Goal: Check status: Check status

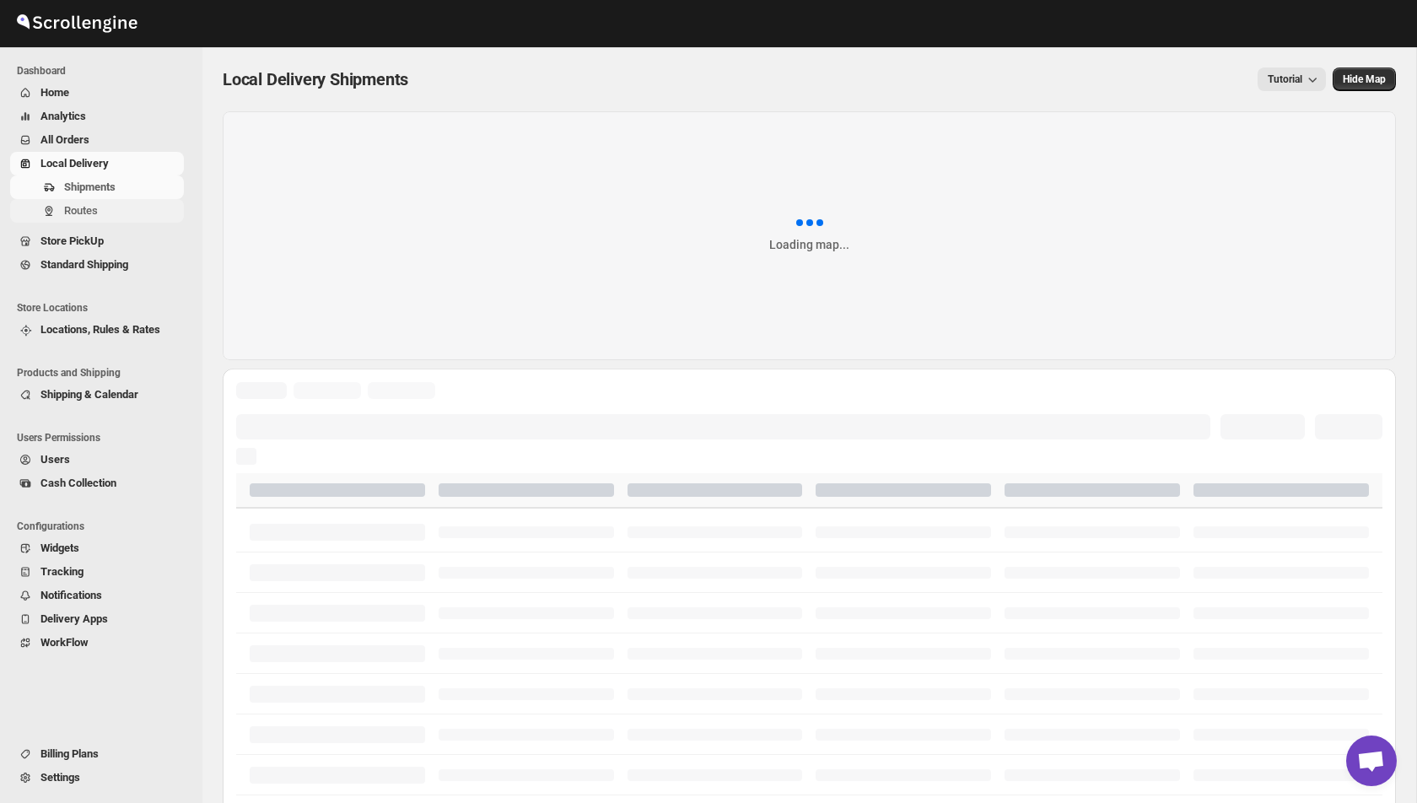
click at [111, 213] on span "Routes" at bounding box center [122, 210] width 116 height 17
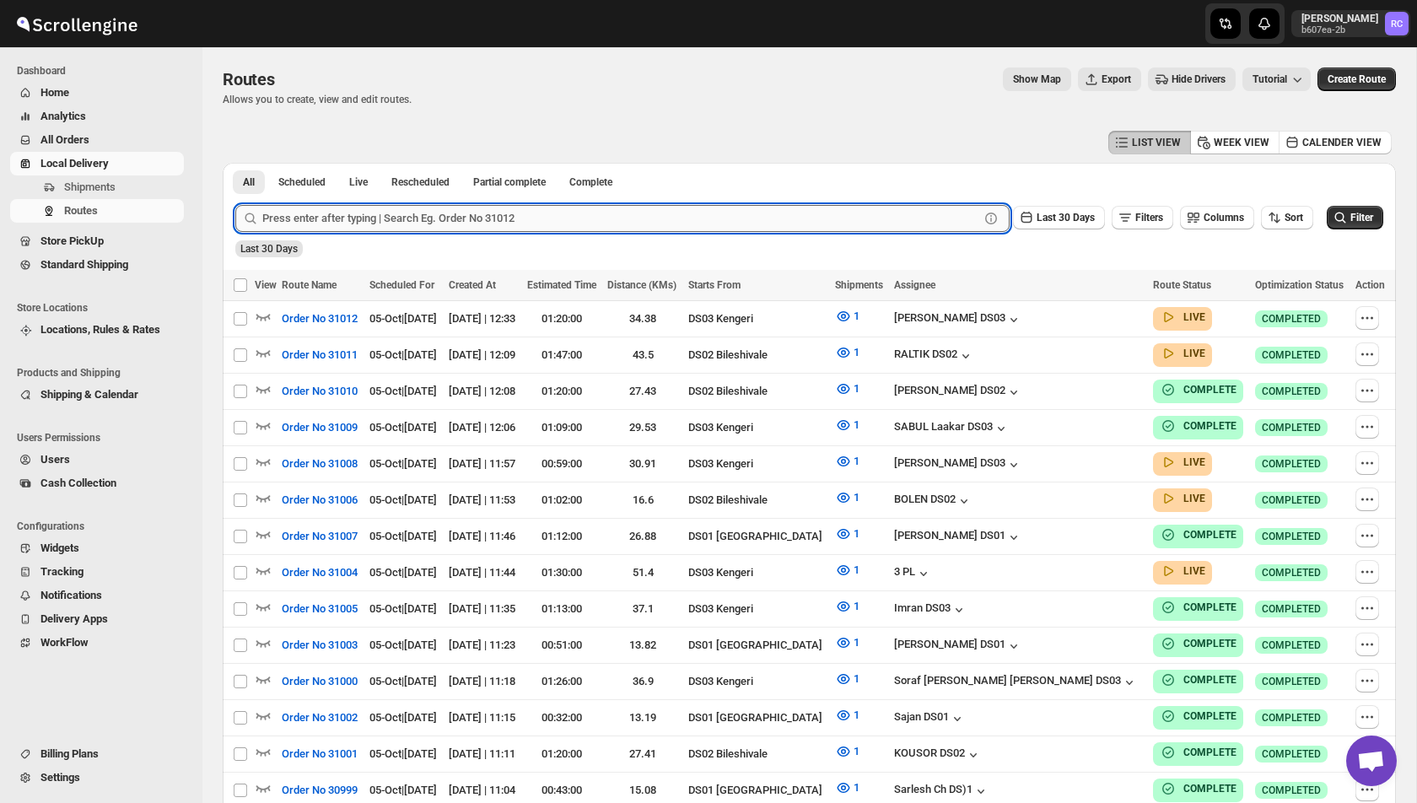
click at [421, 211] on input "text" at bounding box center [620, 218] width 717 height 27
paste input "31005"
click at [235, 163] on button "Submit" at bounding box center [259, 172] width 48 height 18
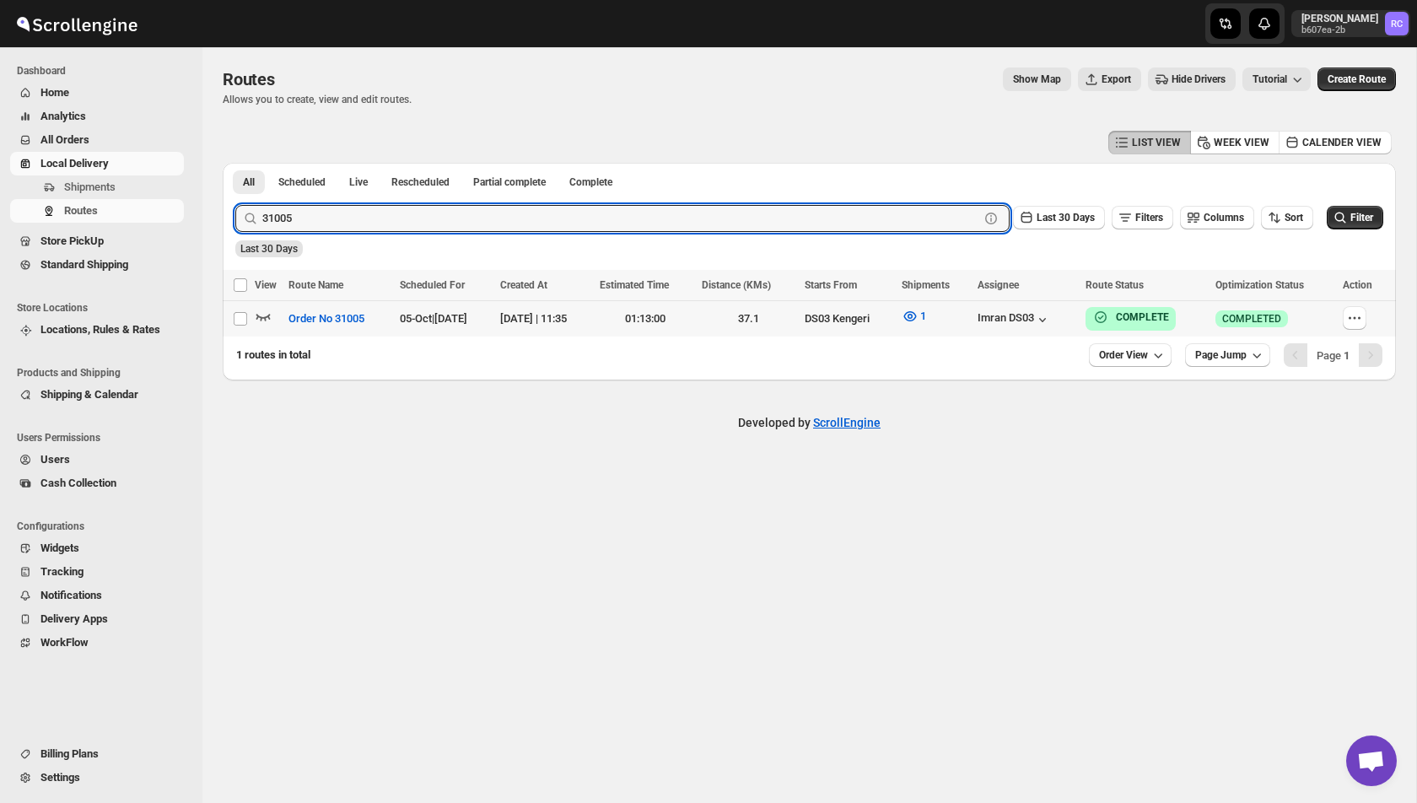
click at [264, 315] on icon "button" at bounding box center [263, 316] width 17 height 17
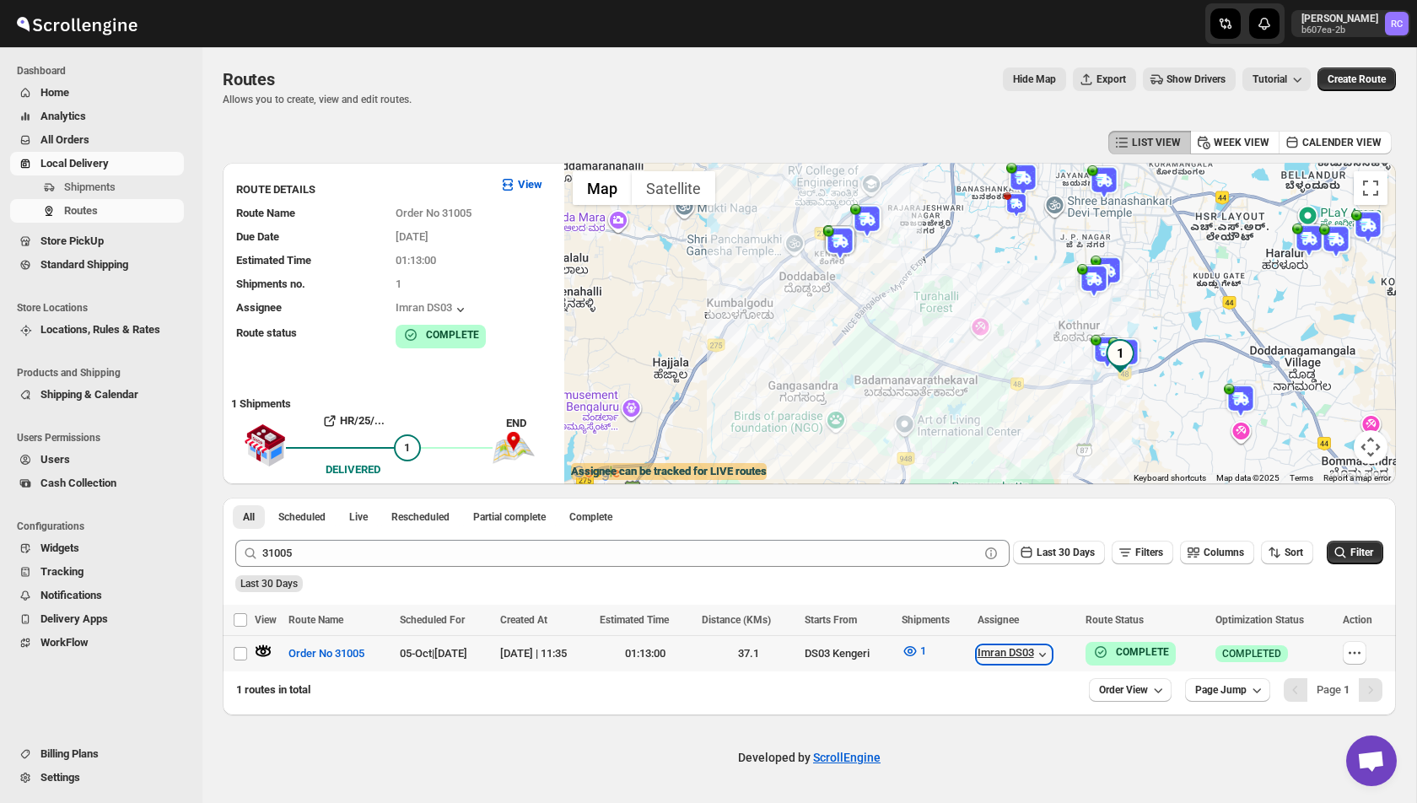
click at [1051, 658] on icon "button" at bounding box center [1042, 654] width 17 height 17
click at [1090, 773] on button "View Assignee" at bounding box center [1078, 765] width 86 height 24
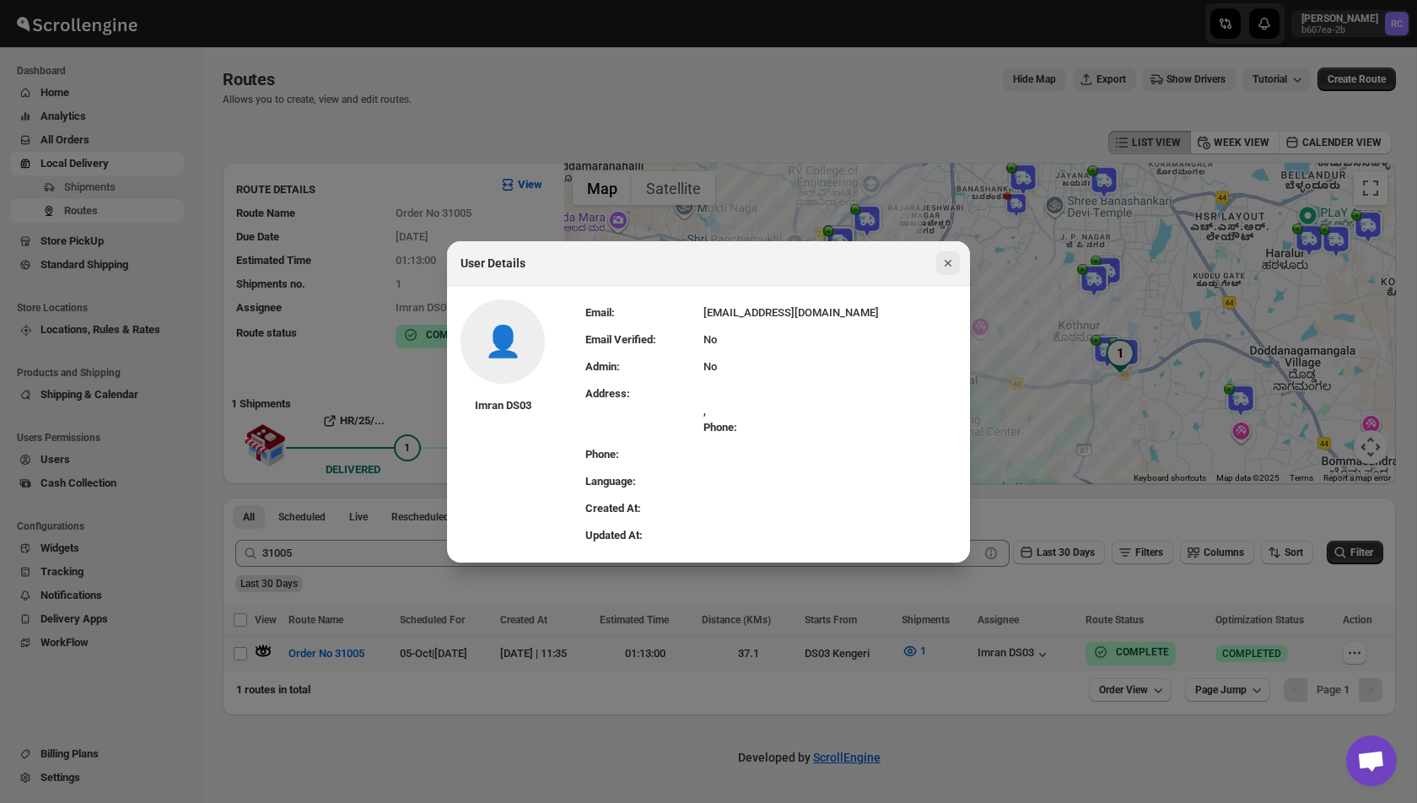
click at [942, 261] on icon "Close" at bounding box center [947, 263] width 17 height 17
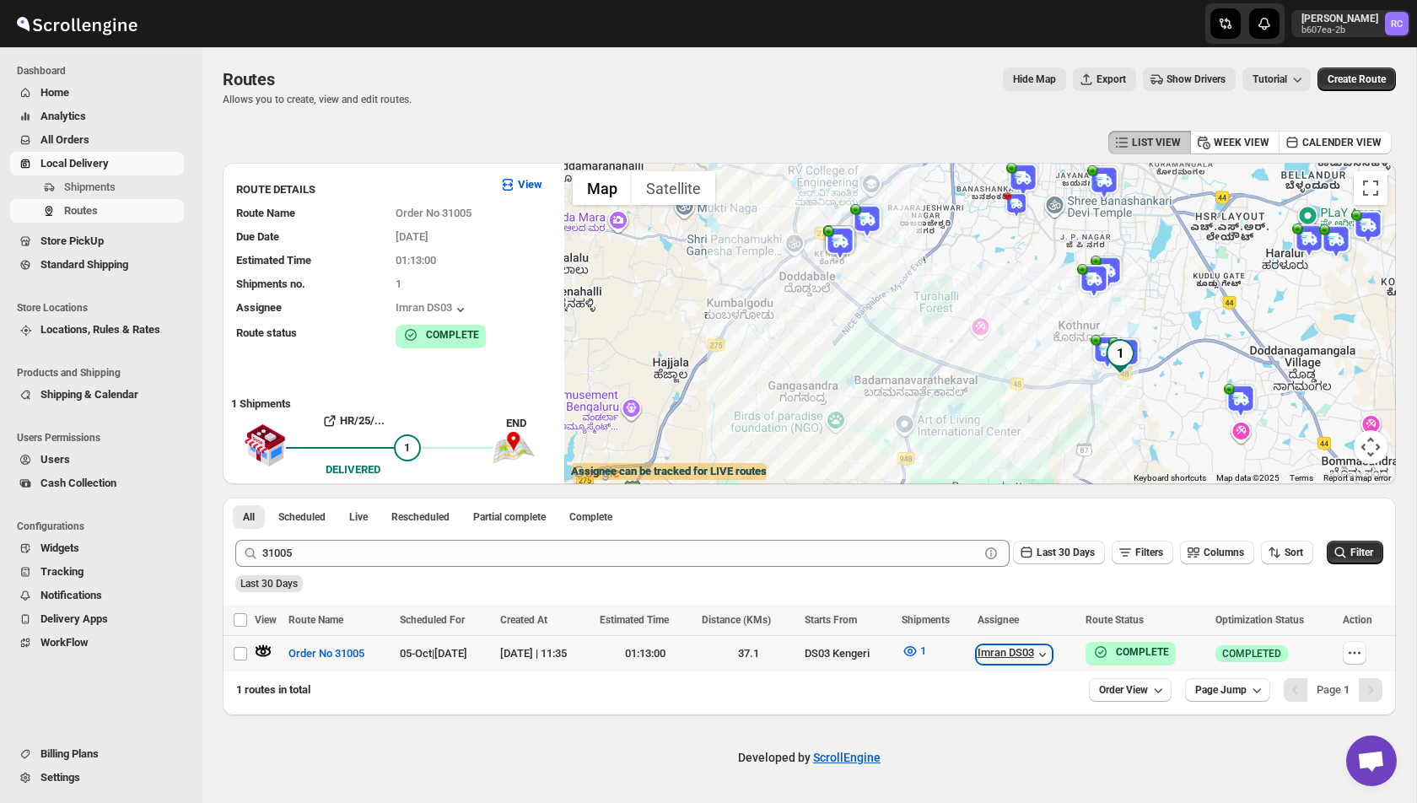
click at [1051, 654] on icon "button" at bounding box center [1042, 654] width 17 height 17
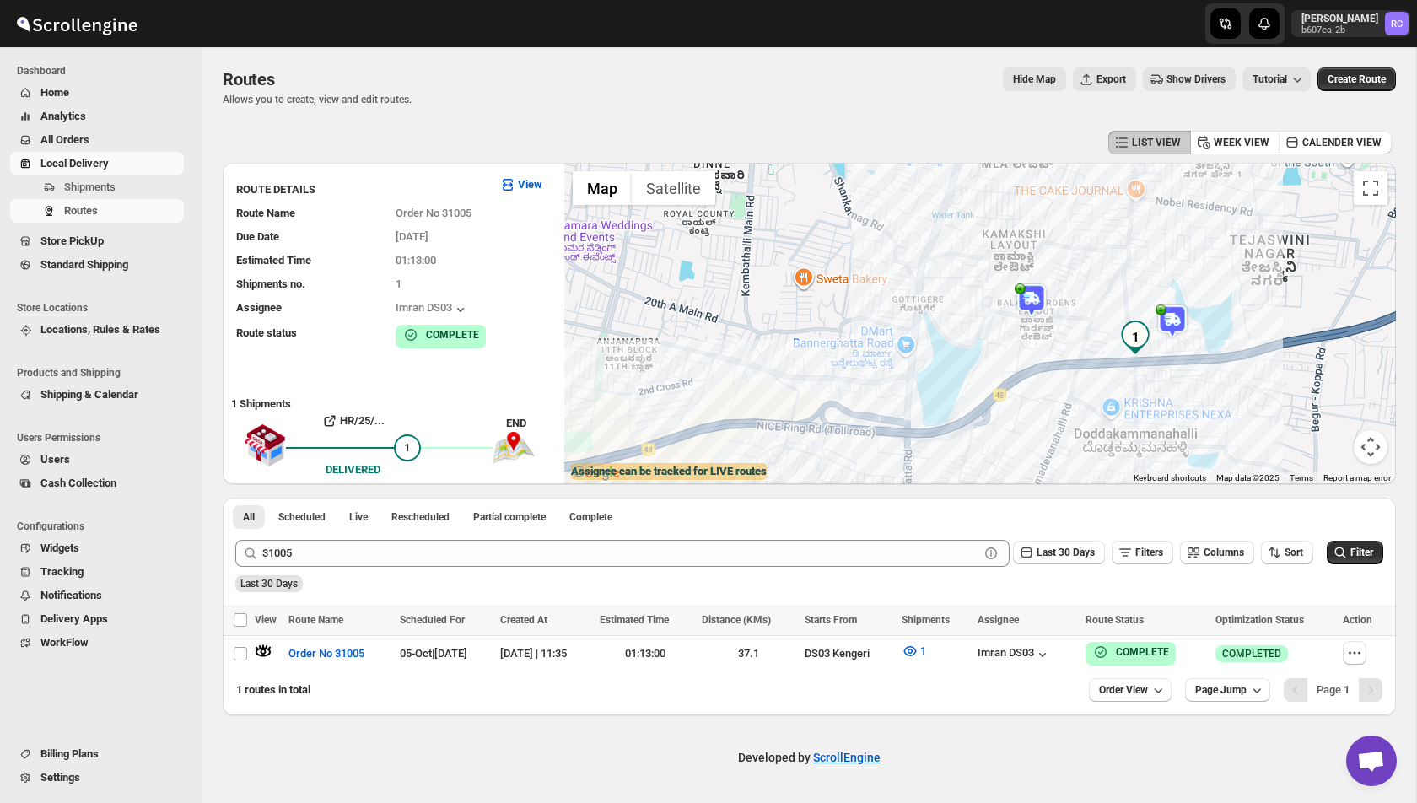
drag, startPoint x: 1158, startPoint y: 374, endPoint x: 997, endPoint y: 245, distance: 206.9
click at [999, 245] on div at bounding box center [980, 323] width 832 height 321
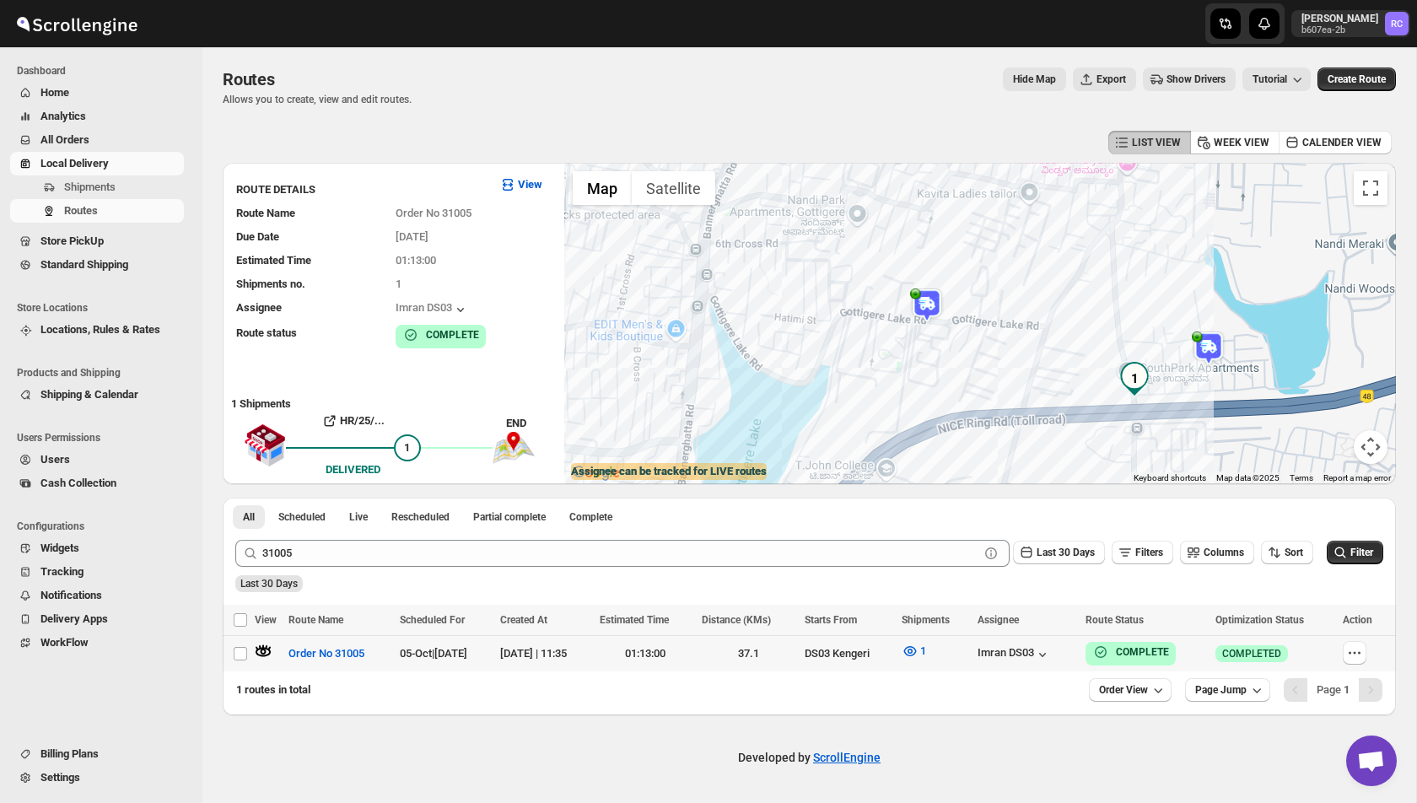
click at [263, 648] on icon "button" at bounding box center [263, 646] width 2 height 4
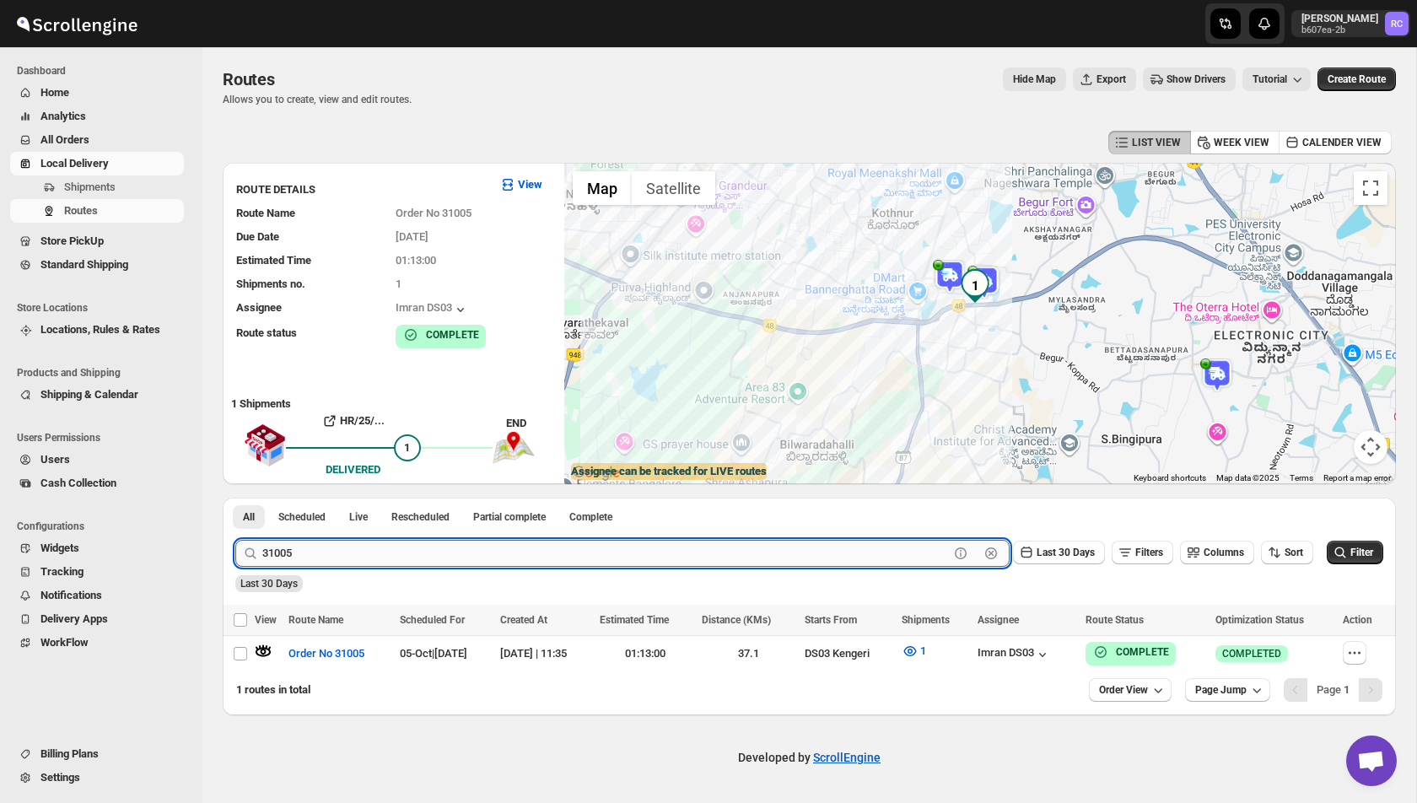
click at [393, 550] on input "31005" at bounding box center [605, 553] width 686 height 27
paste input "8"
type input "31008"
click at [235, 498] on button "Submit" at bounding box center [259, 507] width 48 height 18
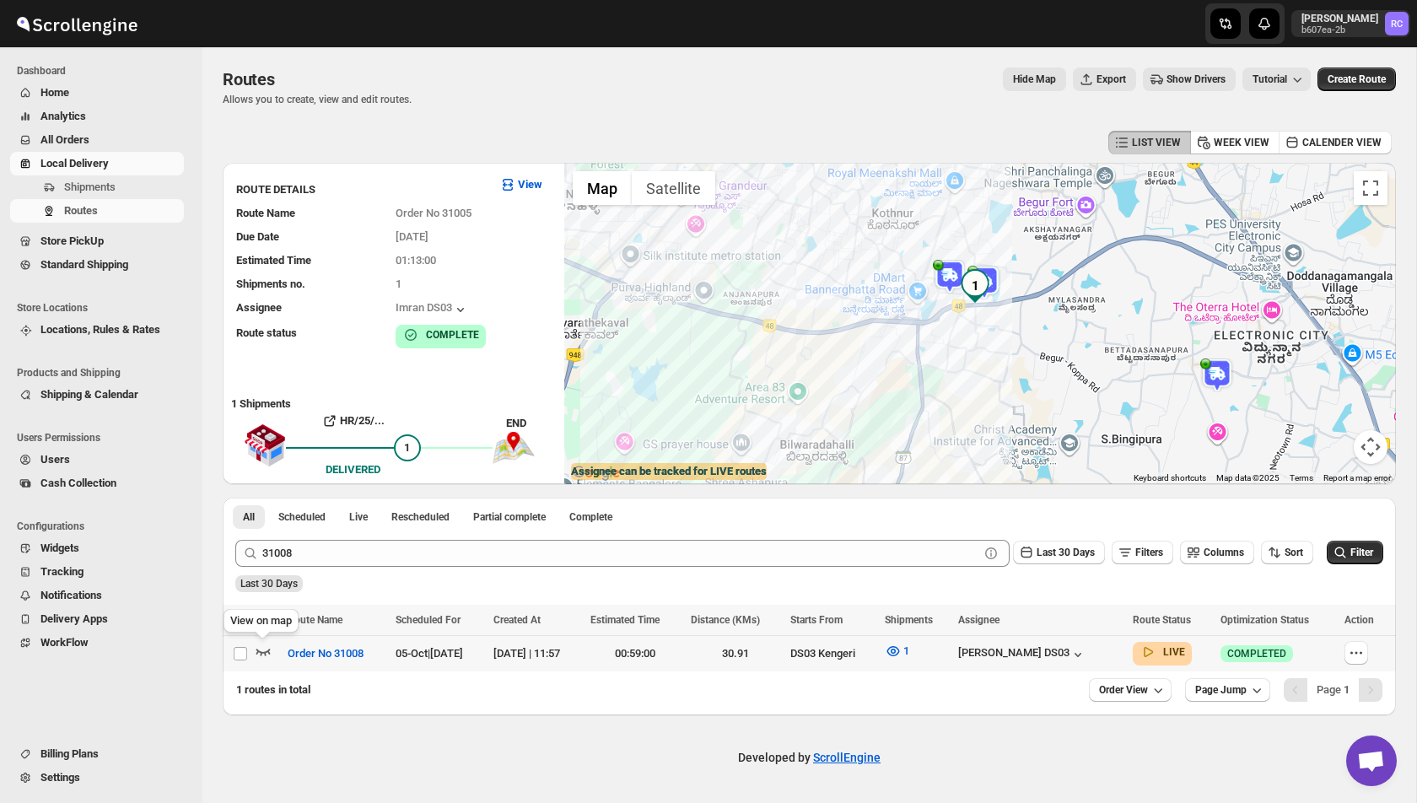
click at [262, 646] on icon "button" at bounding box center [263, 651] width 17 height 17
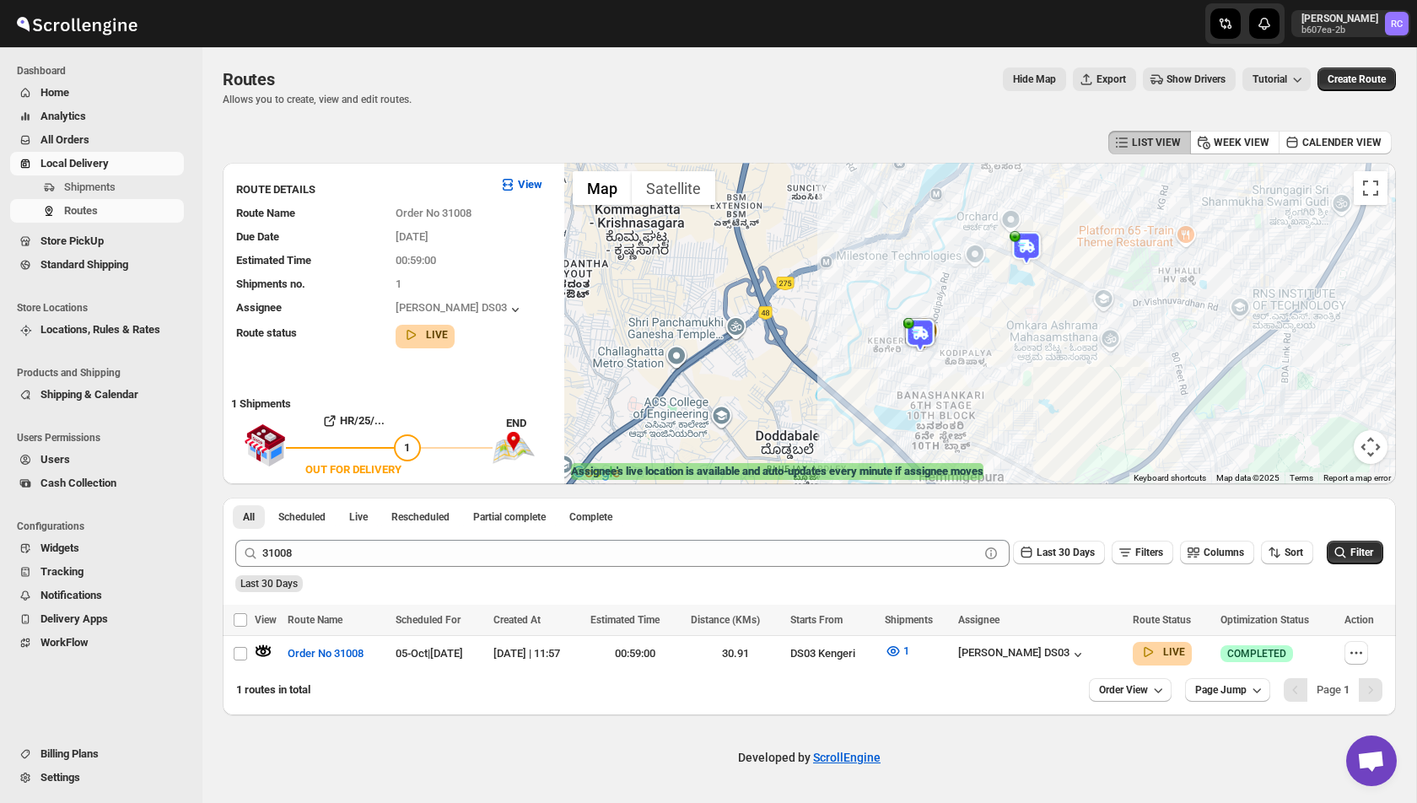
click at [1195, 72] on button "Show Drivers" at bounding box center [1189, 79] width 93 height 24
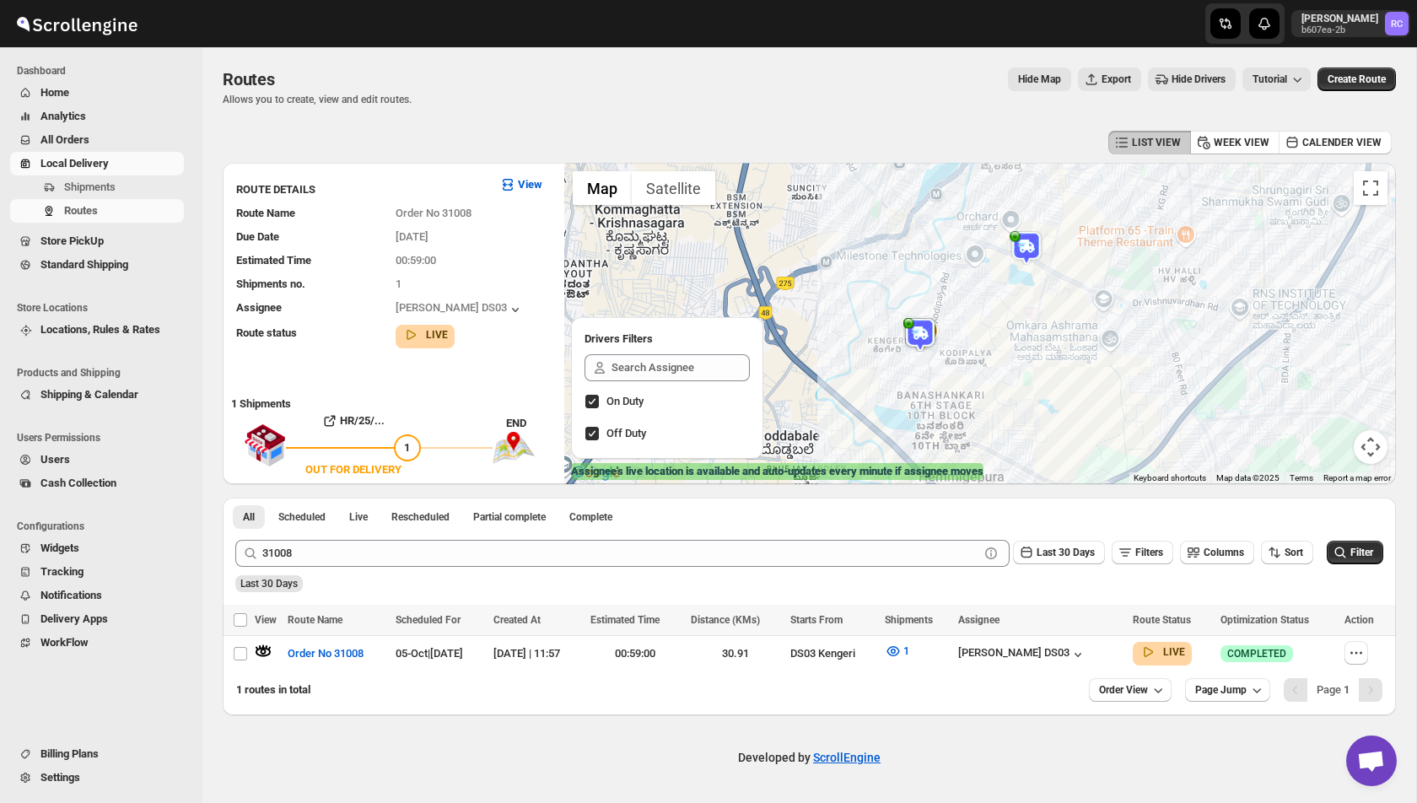
click at [1186, 81] on span "Hide Drivers" at bounding box center [1198, 79] width 54 height 13
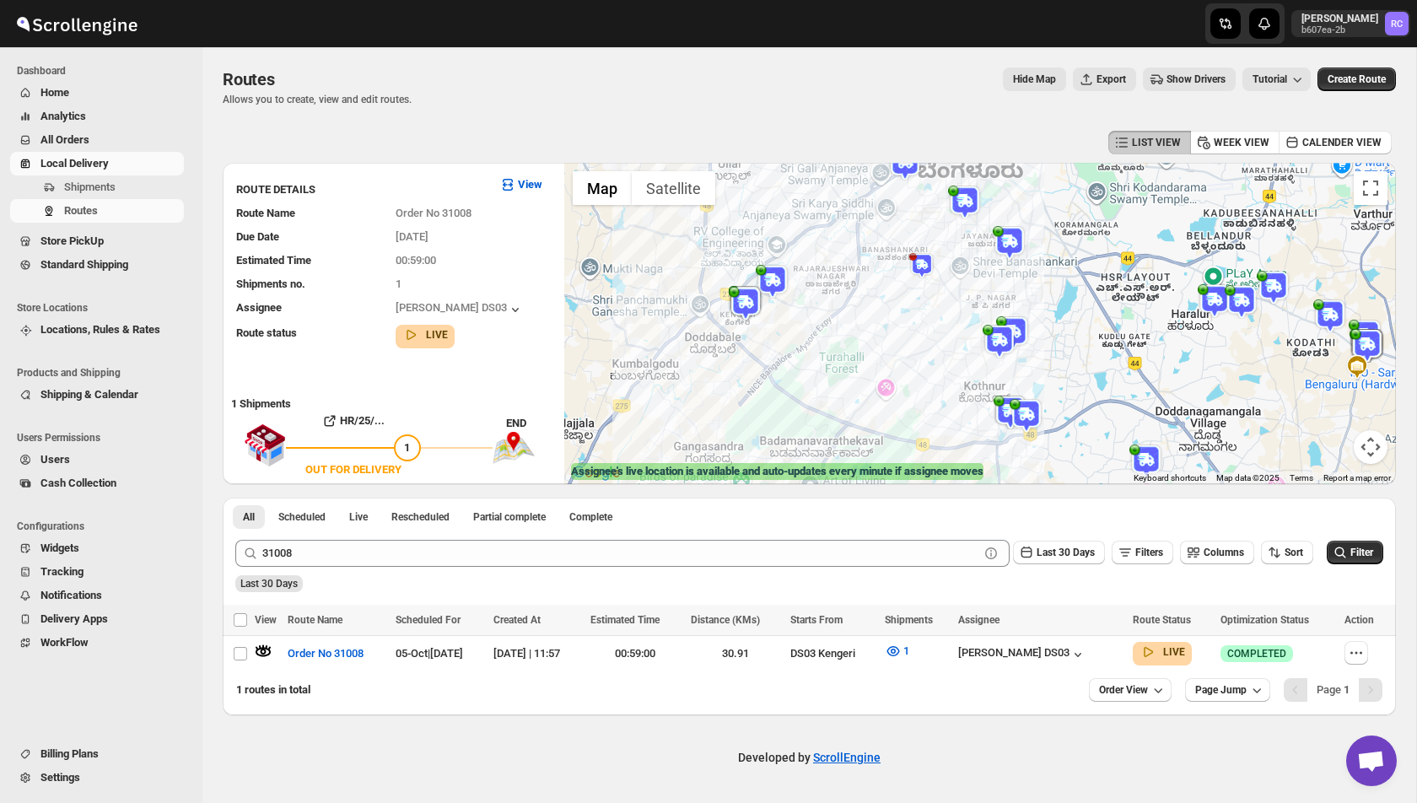
drag, startPoint x: 1074, startPoint y: 294, endPoint x: 862, endPoint y: 276, distance: 213.3
click at [861, 276] on div at bounding box center [980, 323] width 832 height 321
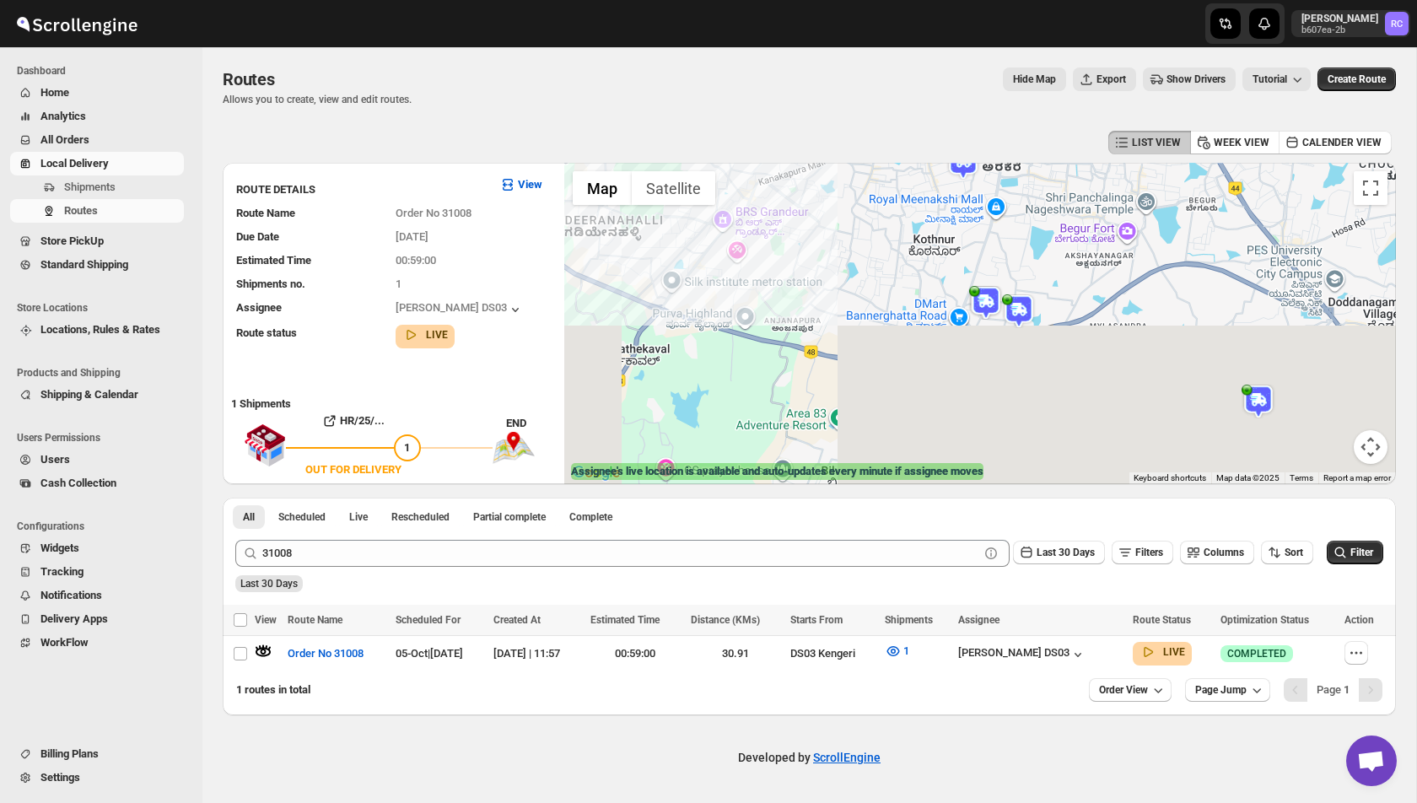
drag, startPoint x: 963, startPoint y: 286, endPoint x: 939, endPoint y: 220, distance: 70.2
click at [939, 219] on div at bounding box center [980, 323] width 832 height 321
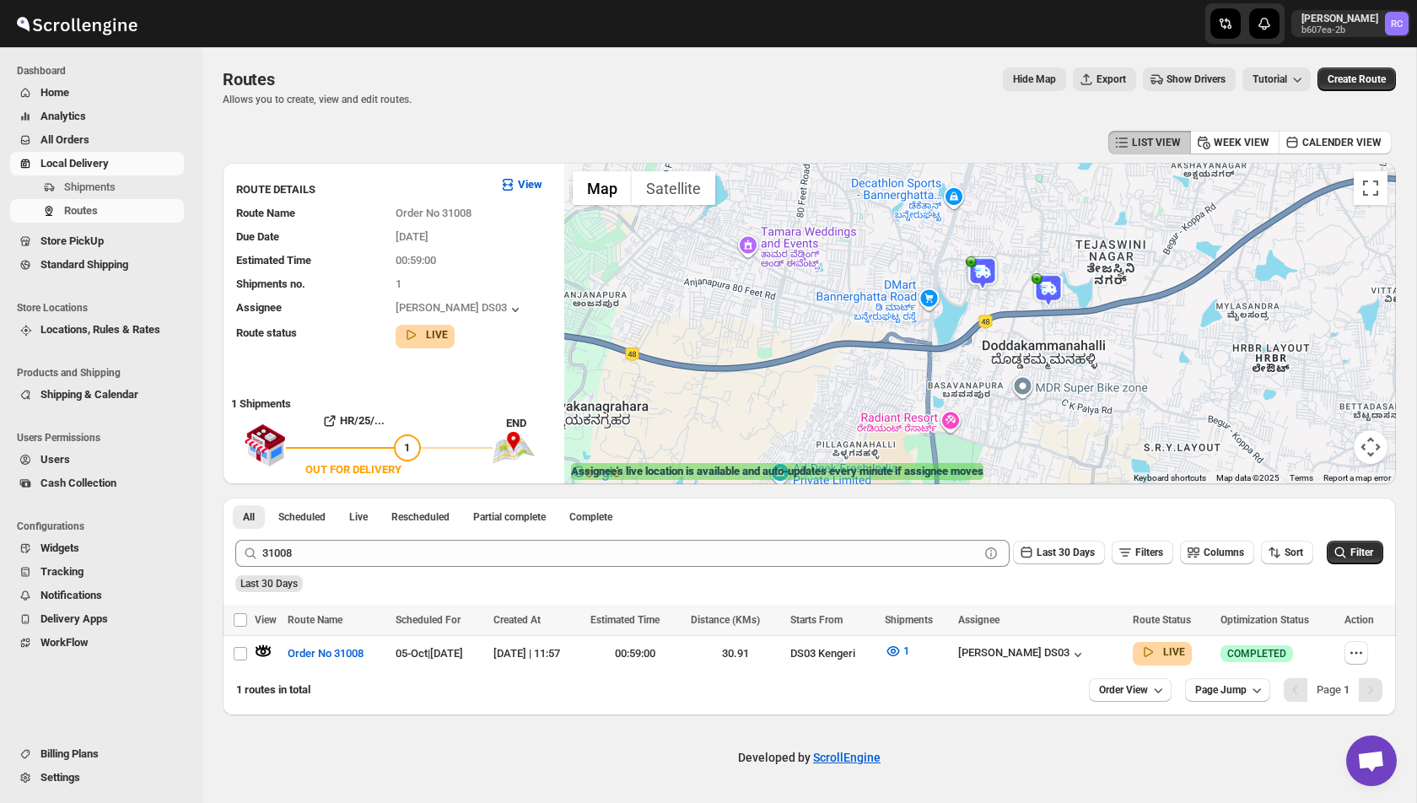
drag, startPoint x: 886, startPoint y: 240, endPoint x: 915, endPoint y: 346, distance: 109.2
click at [915, 346] on div at bounding box center [980, 323] width 832 height 321
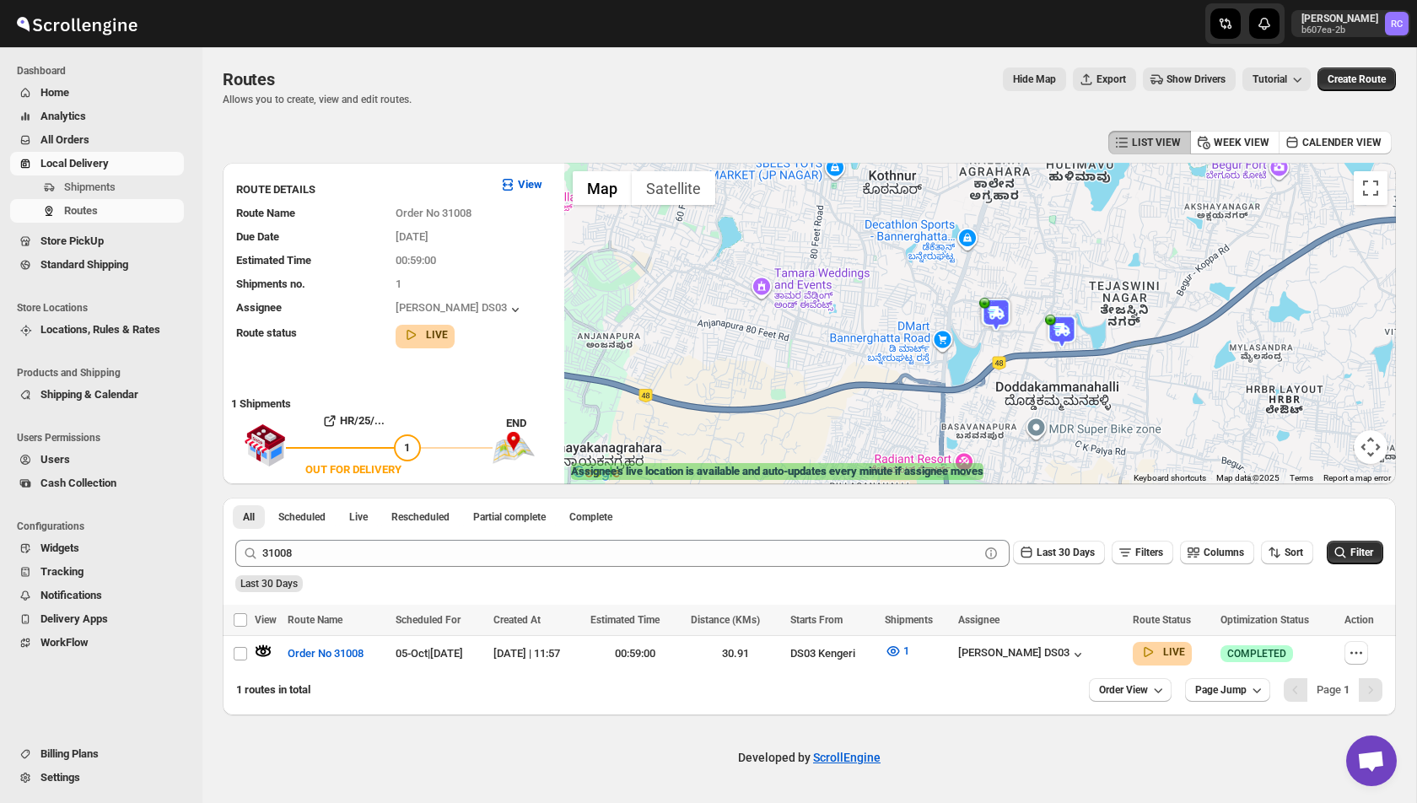
click at [999, 322] on img at bounding box center [996, 315] width 34 height 34
click at [1062, 256] on button "Close" at bounding box center [1060, 270] width 40 height 40
click at [996, 304] on img at bounding box center [996, 315] width 34 height 34
click at [1069, 266] on button "Close" at bounding box center [1060, 270] width 40 height 40
click at [998, 320] on img at bounding box center [996, 315] width 34 height 34
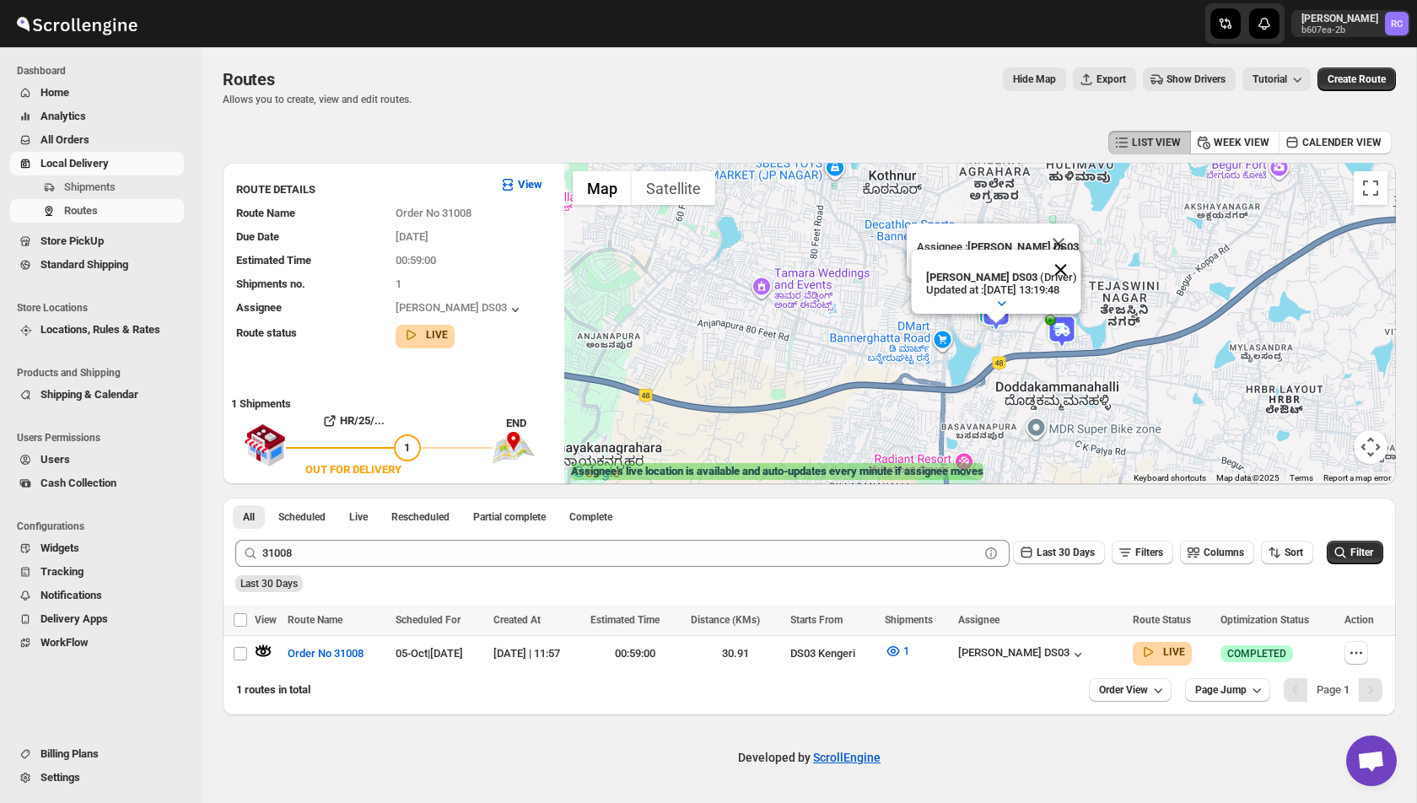
click at [1074, 256] on button "Close" at bounding box center [1060, 270] width 40 height 40
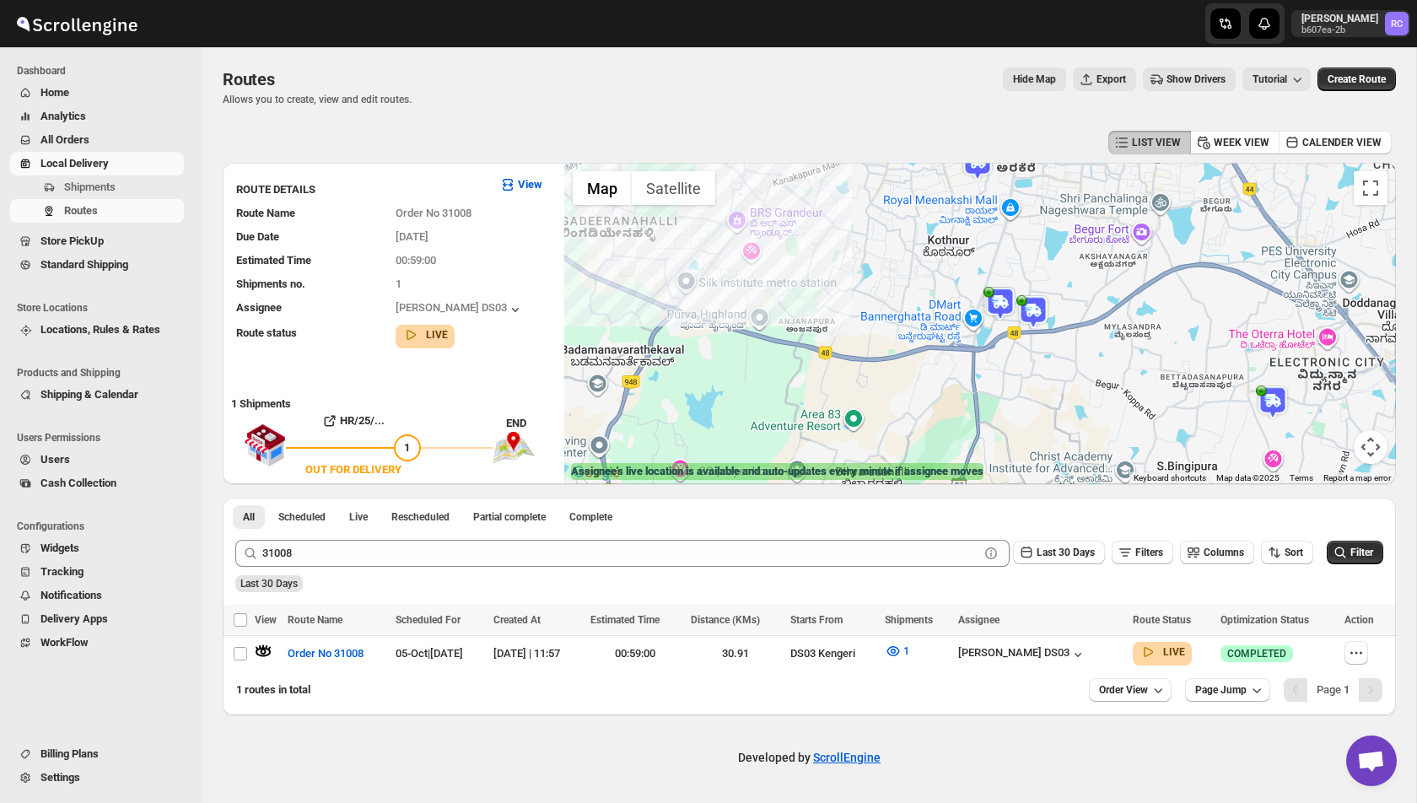
click at [855, 189] on div "To navigate, press the arrow keys." at bounding box center [980, 323] width 832 height 321
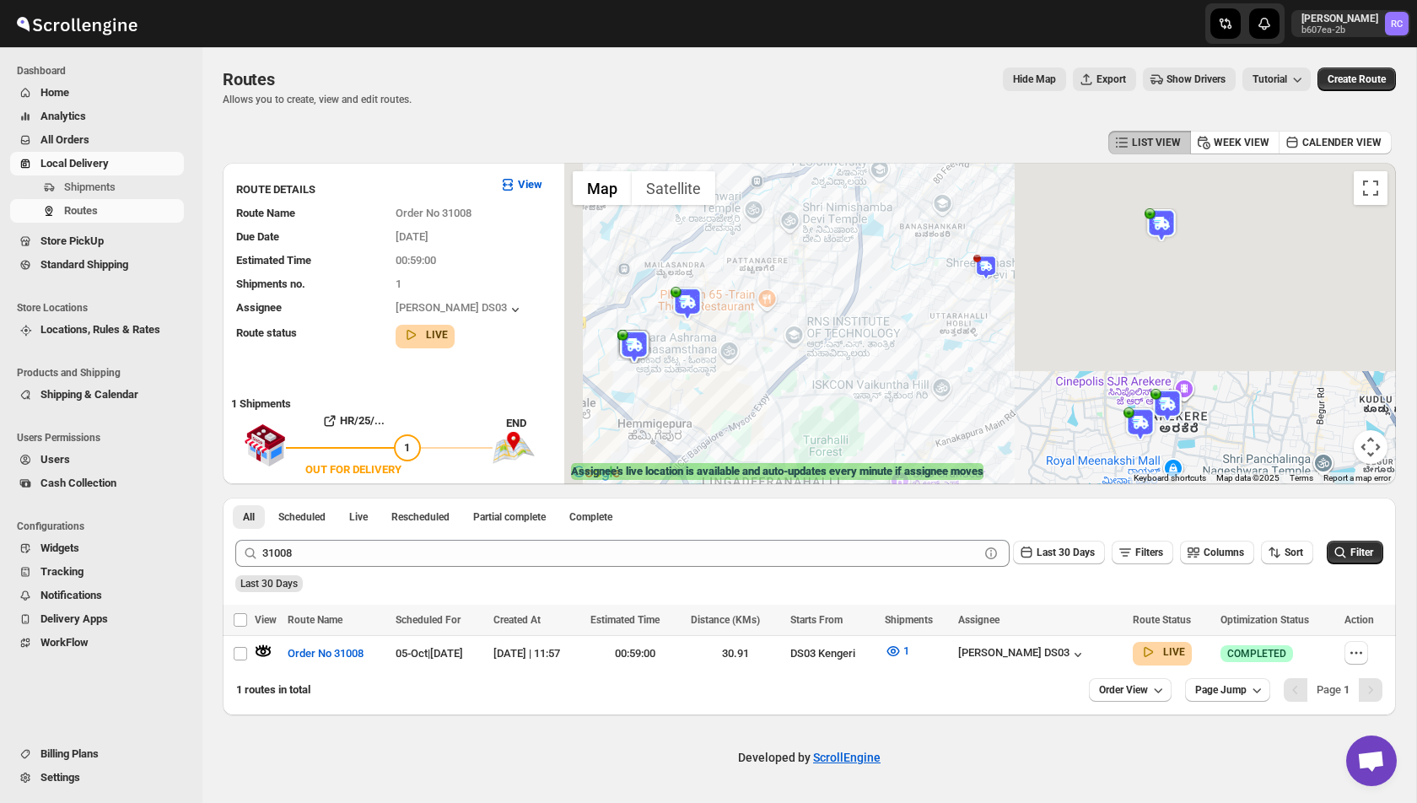
drag, startPoint x: 849, startPoint y: 194, endPoint x: 1014, endPoint y: 457, distance: 310.3
click at [1014, 457] on div at bounding box center [980, 323] width 832 height 321
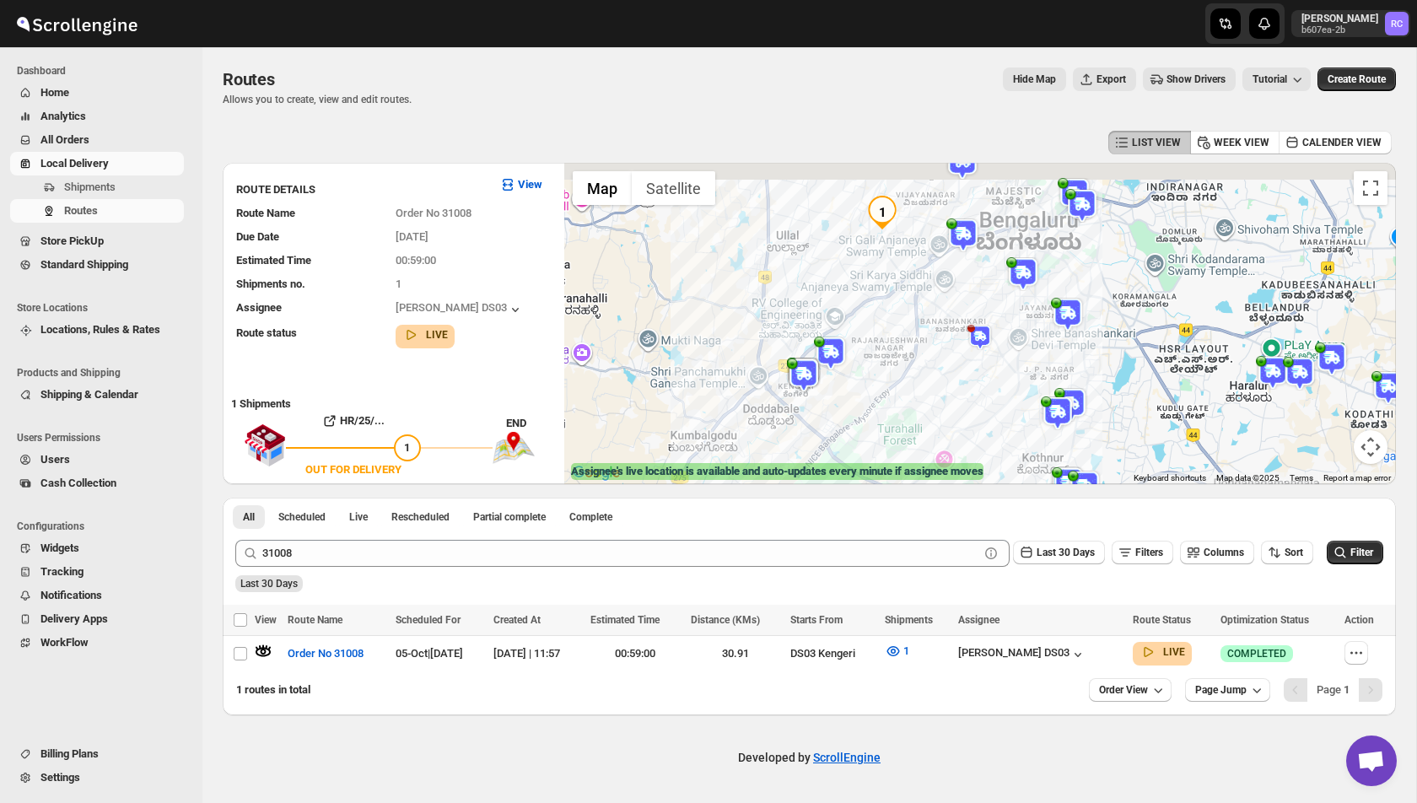
drag, startPoint x: 900, startPoint y: 235, endPoint x: 920, endPoint y: 310, distance: 77.7
click at [920, 310] on div at bounding box center [980, 323] width 832 height 321
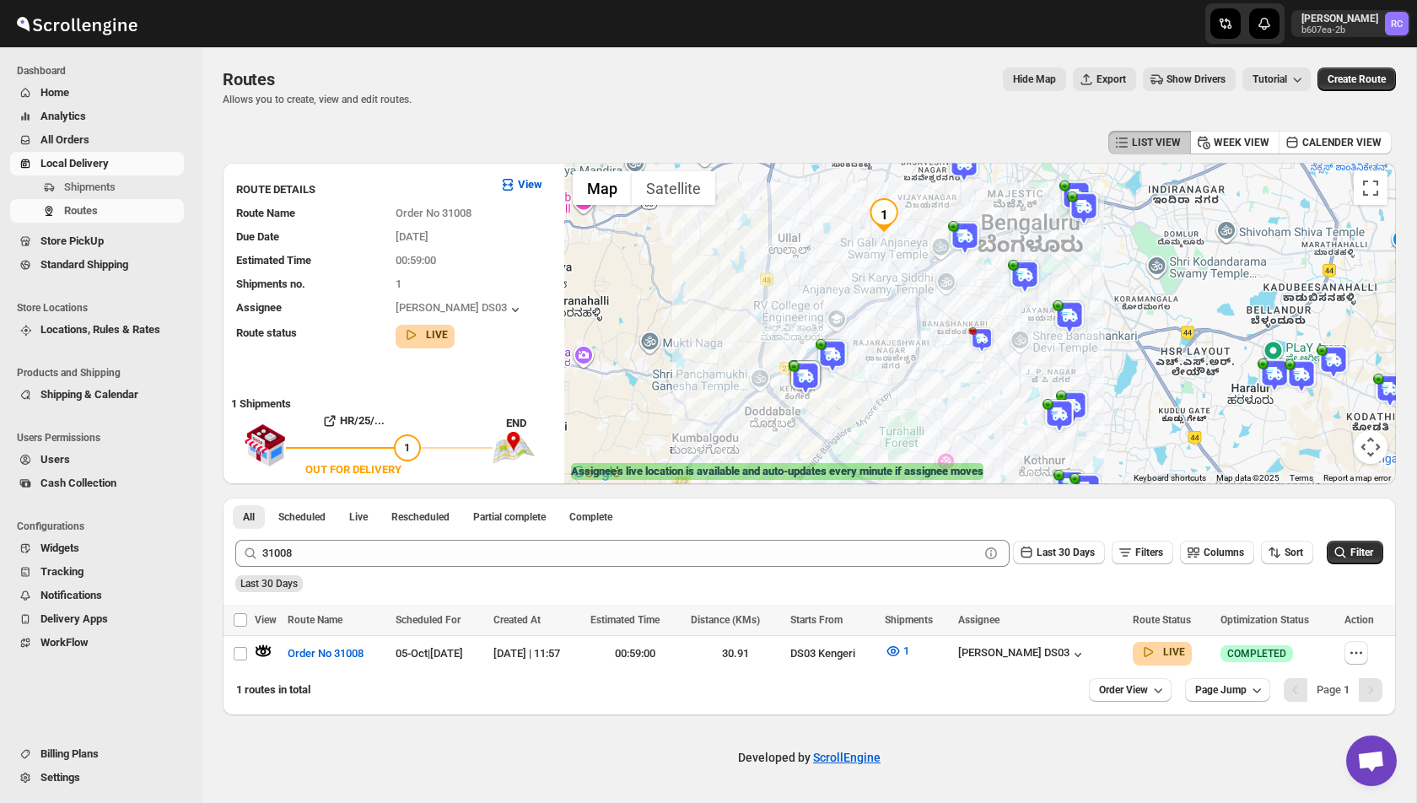
drag, startPoint x: 932, startPoint y: 412, endPoint x: 916, endPoint y: 404, distance: 17.7
click at [916, 403] on div at bounding box center [980, 323] width 832 height 321
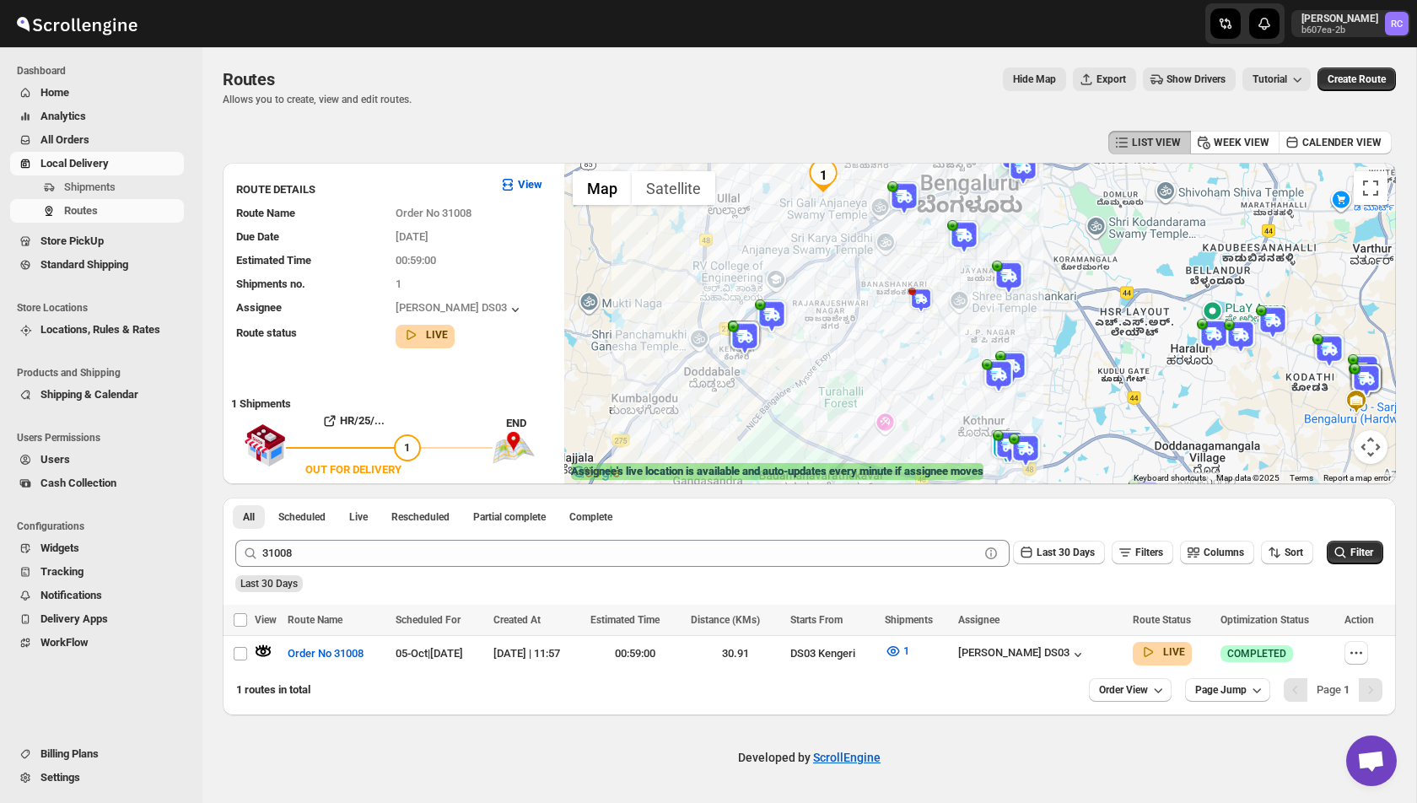
drag, startPoint x: 916, startPoint y: 404, endPoint x: 867, endPoint y: 371, distance: 58.9
click at [867, 371] on div at bounding box center [980, 323] width 832 height 321
click at [1004, 446] on img at bounding box center [1004, 449] width 34 height 34
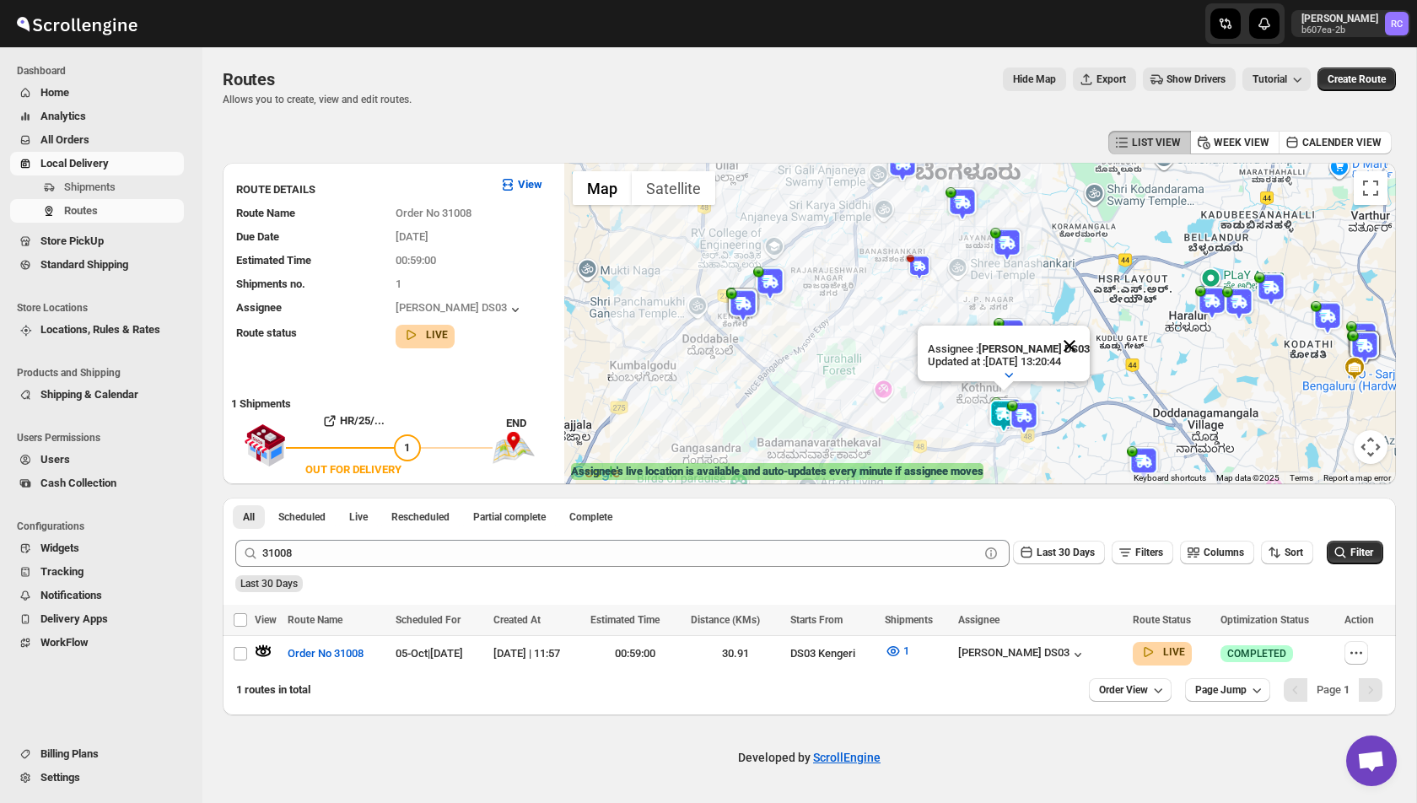
click at [1076, 341] on button "Close" at bounding box center [1069, 346] width 40 height 40
click at [997, 419] on img at bounding box center [1003, 417] width 34 height 34
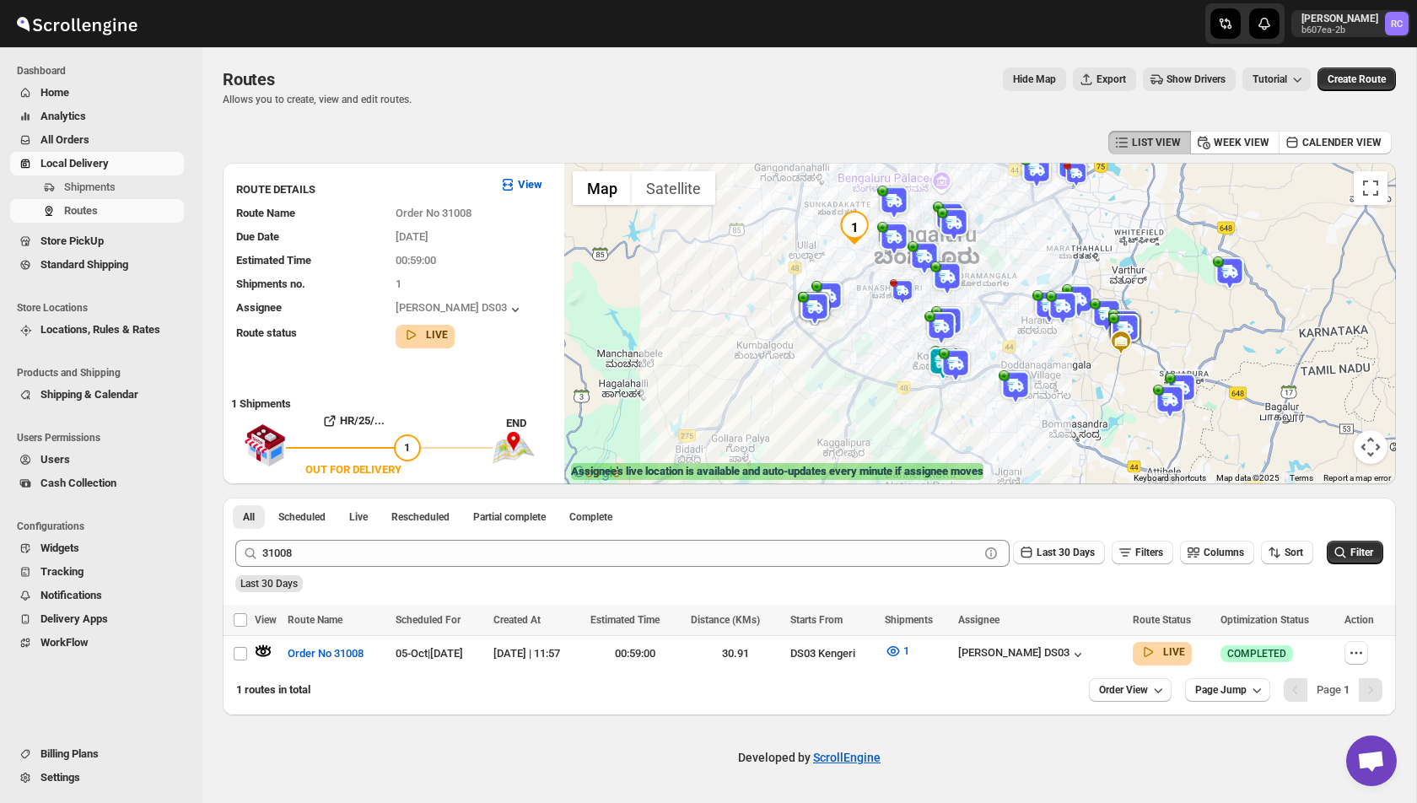
click at [355, 539] on div "31008 Clear Last 30 Days Filters Columns Sort Filter" at bounding box center [802, 546] width 1161 height 40
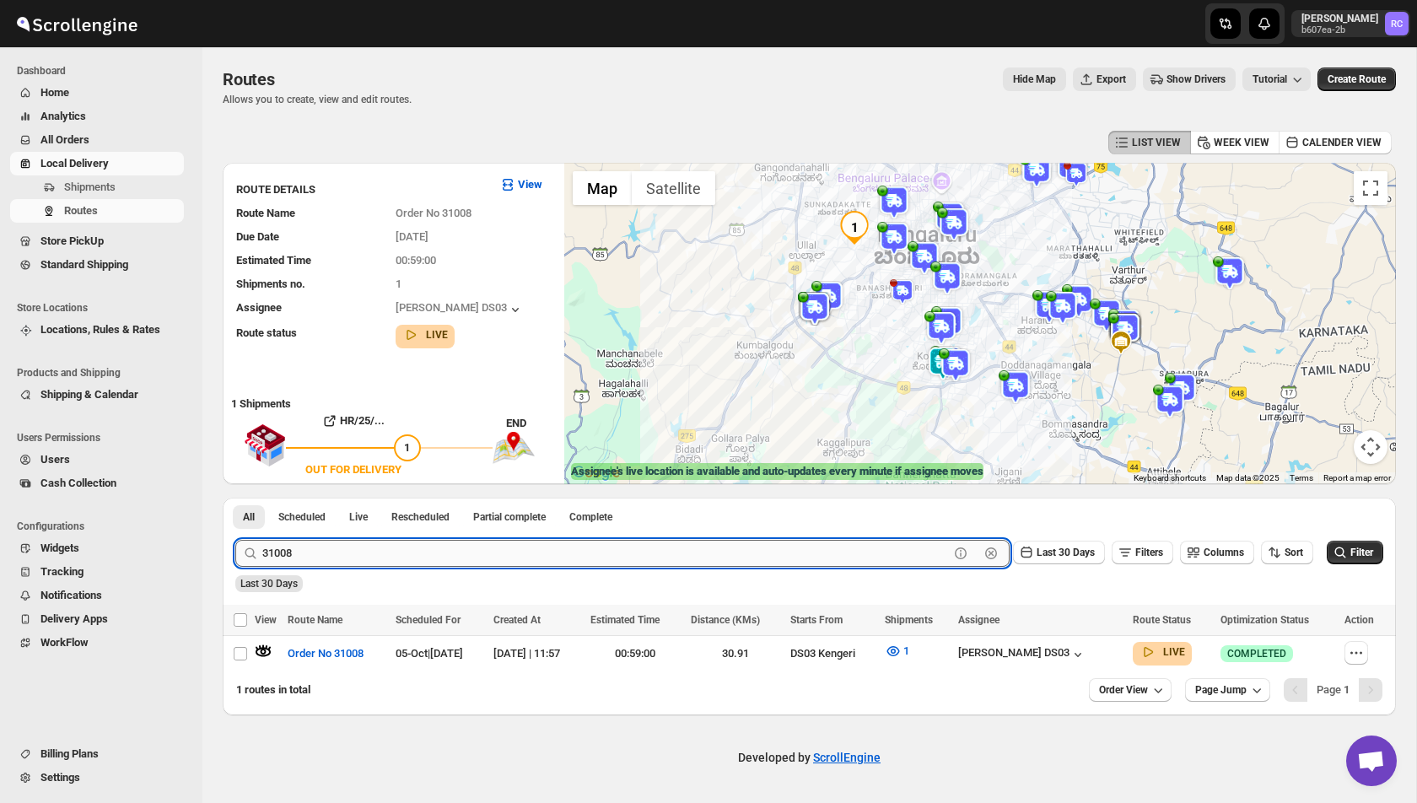
click at [325, 557] on input "31008" at bounding box center [605, 553] width 686 height 27
